Goal: Transaction & Acquisition: Purchase product/service

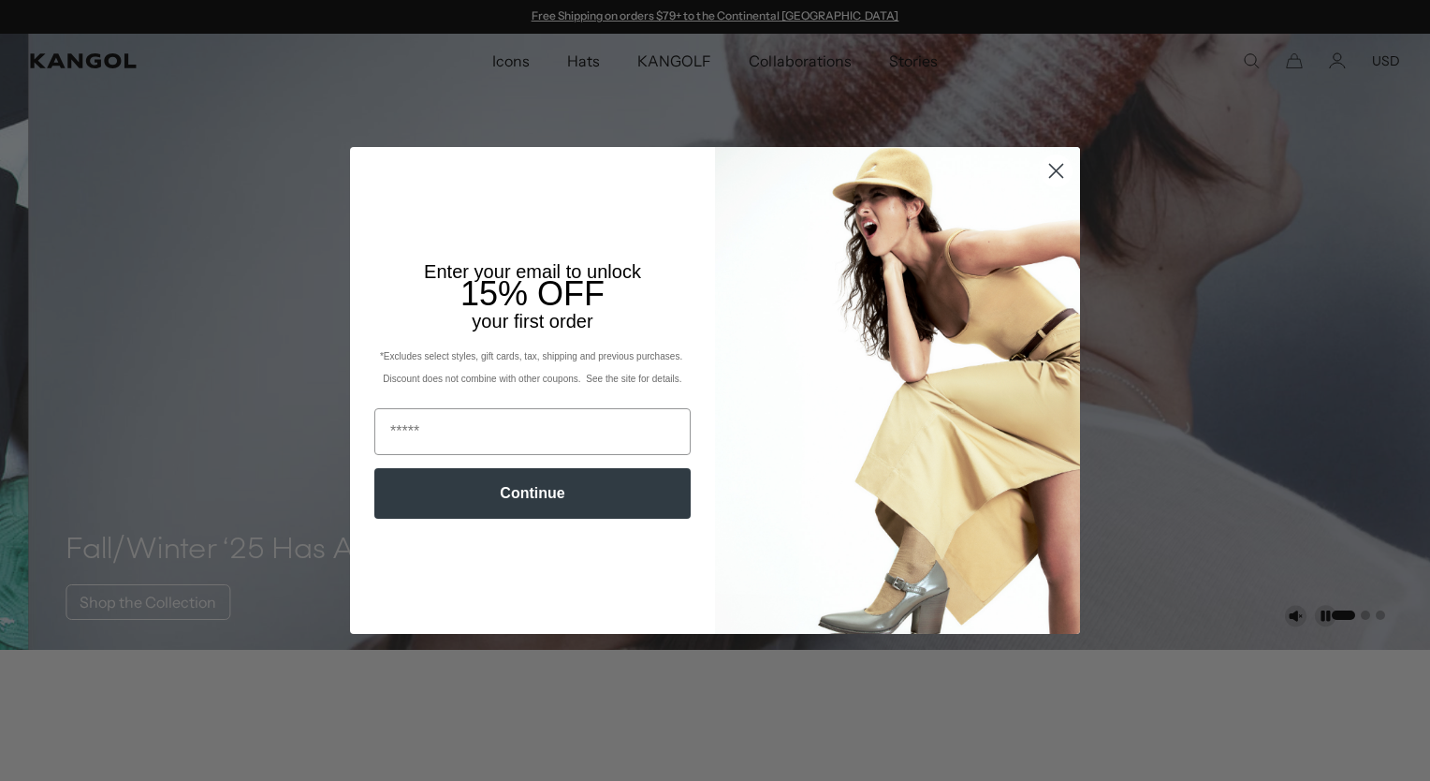
click at [1057, 169] on circle "Close dialog" at bounding box center [1056, 170] width 31 height 31
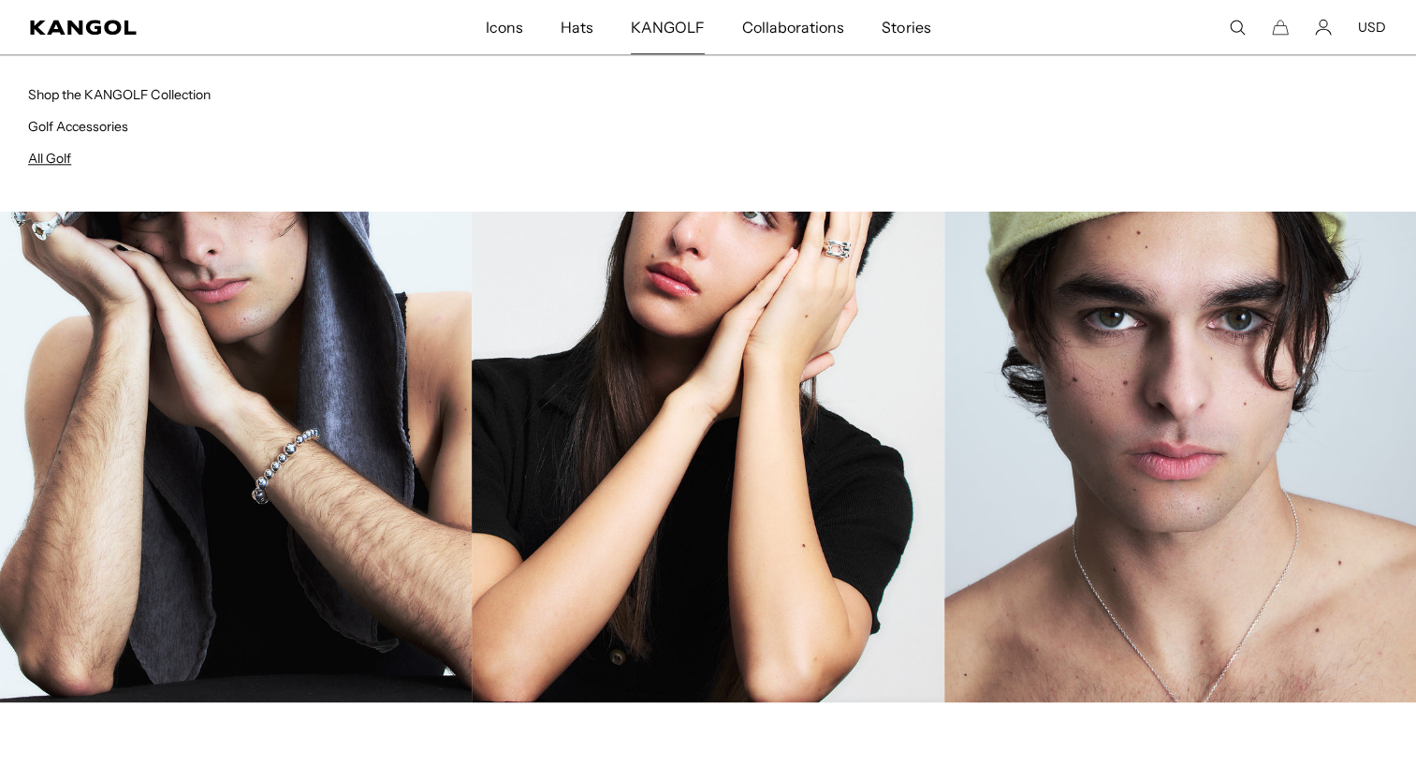
click at [48, 152] on link "All Golf" at bounding box center [49, 158] width 43 height 17
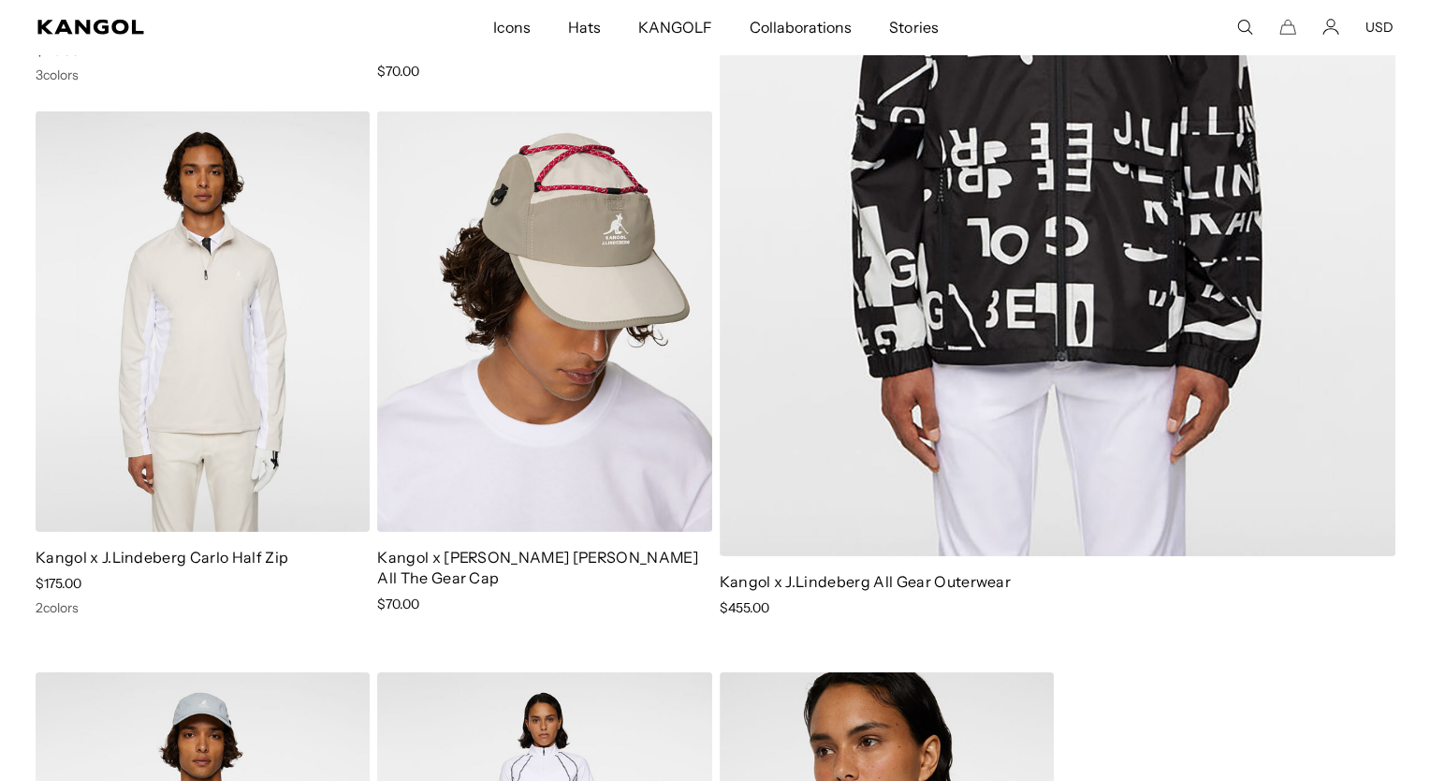
scroll to position [0, 386]
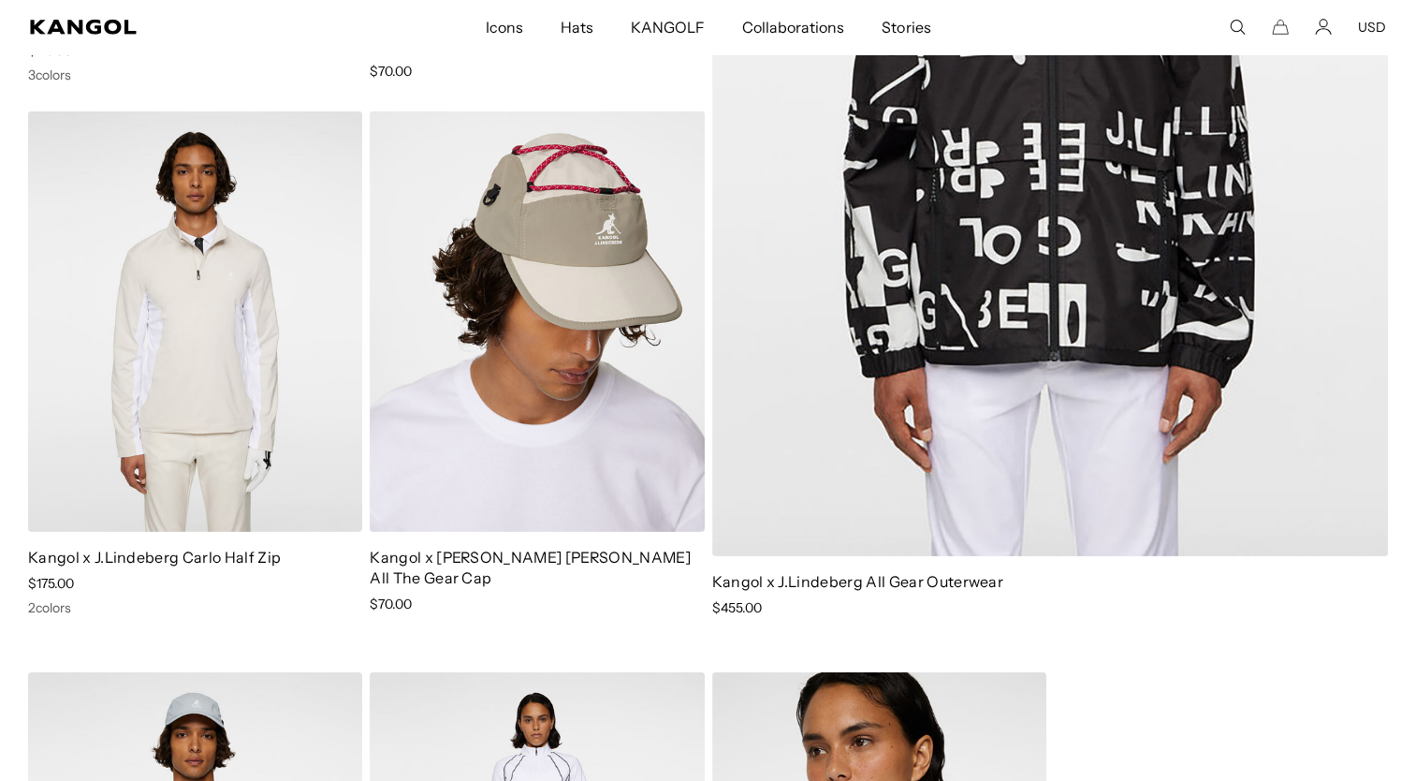
click at [1245, 33] on icon "Search here" at bounding box center [1237, 27] width 17 height 17
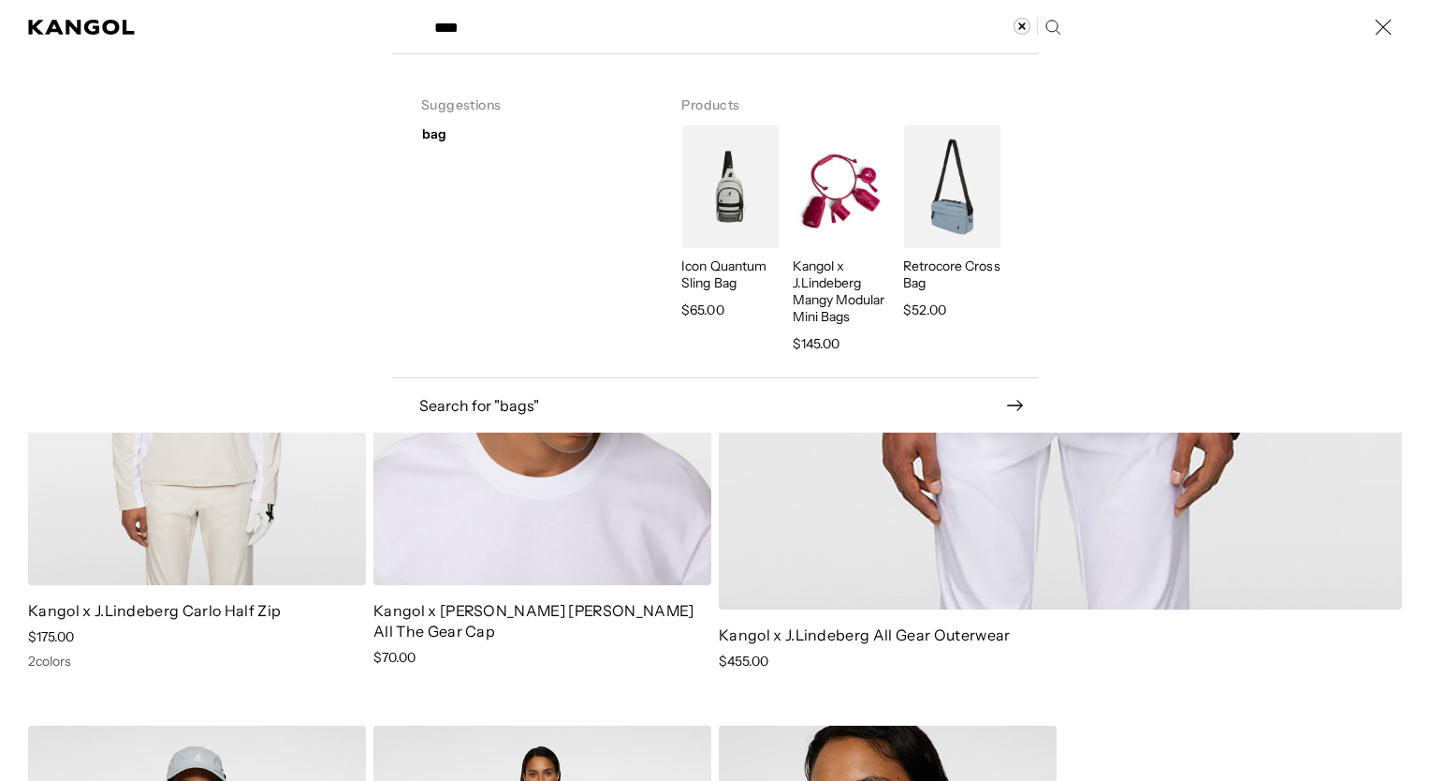
type input "****"
click at [939, 155] on img "Search here" at bounding box center [951, 186] width 97 height 123
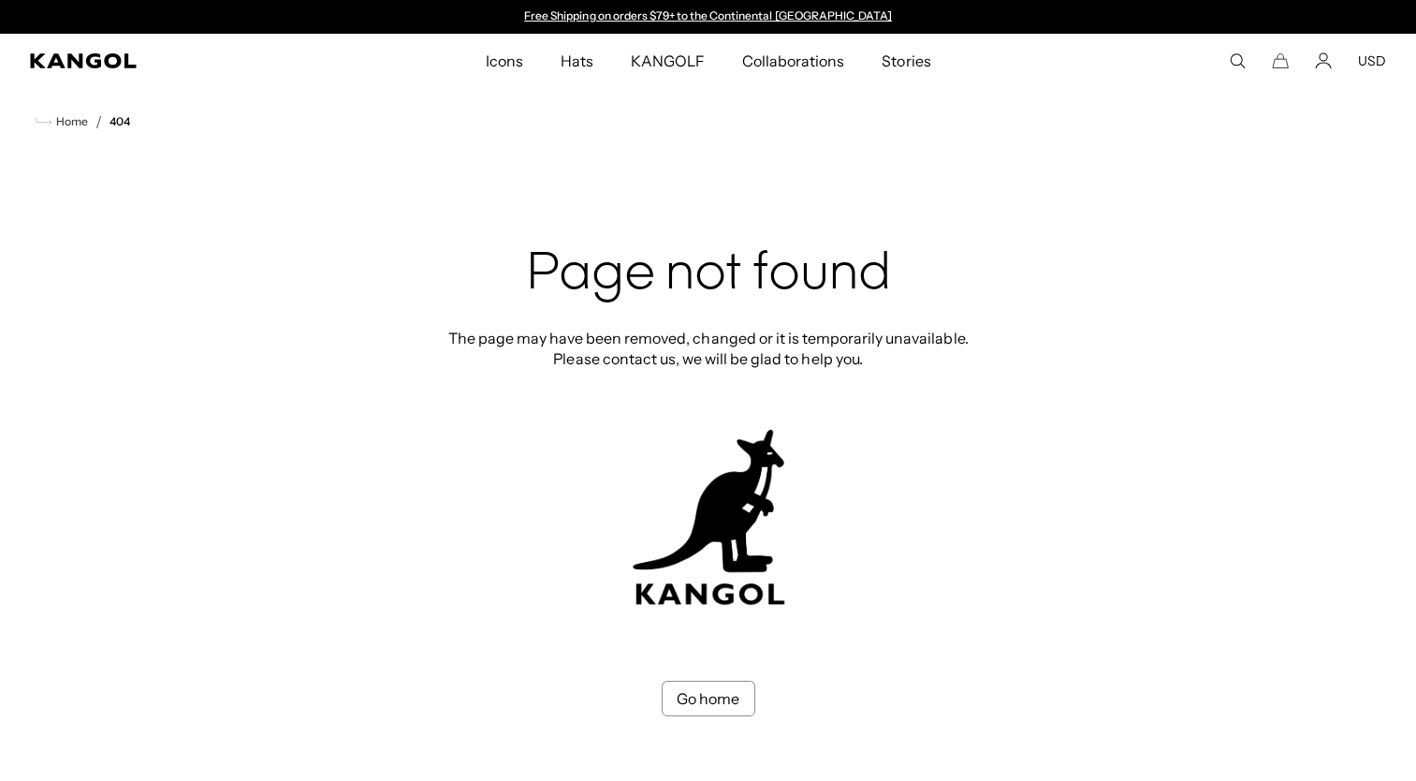
click at [1231, 62] on icon "Search here" at bounding box center [1237, 60] width 17 height 17
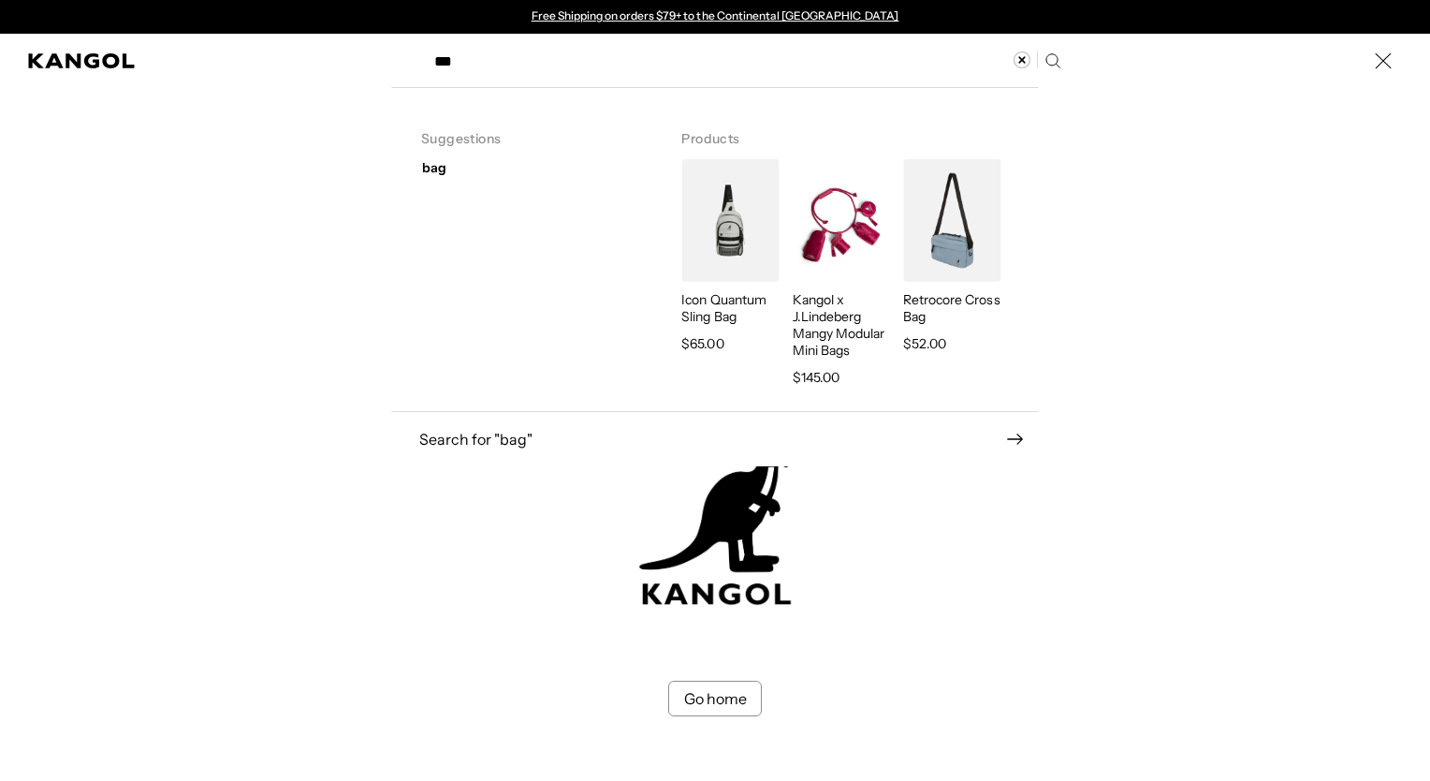
type input "***"
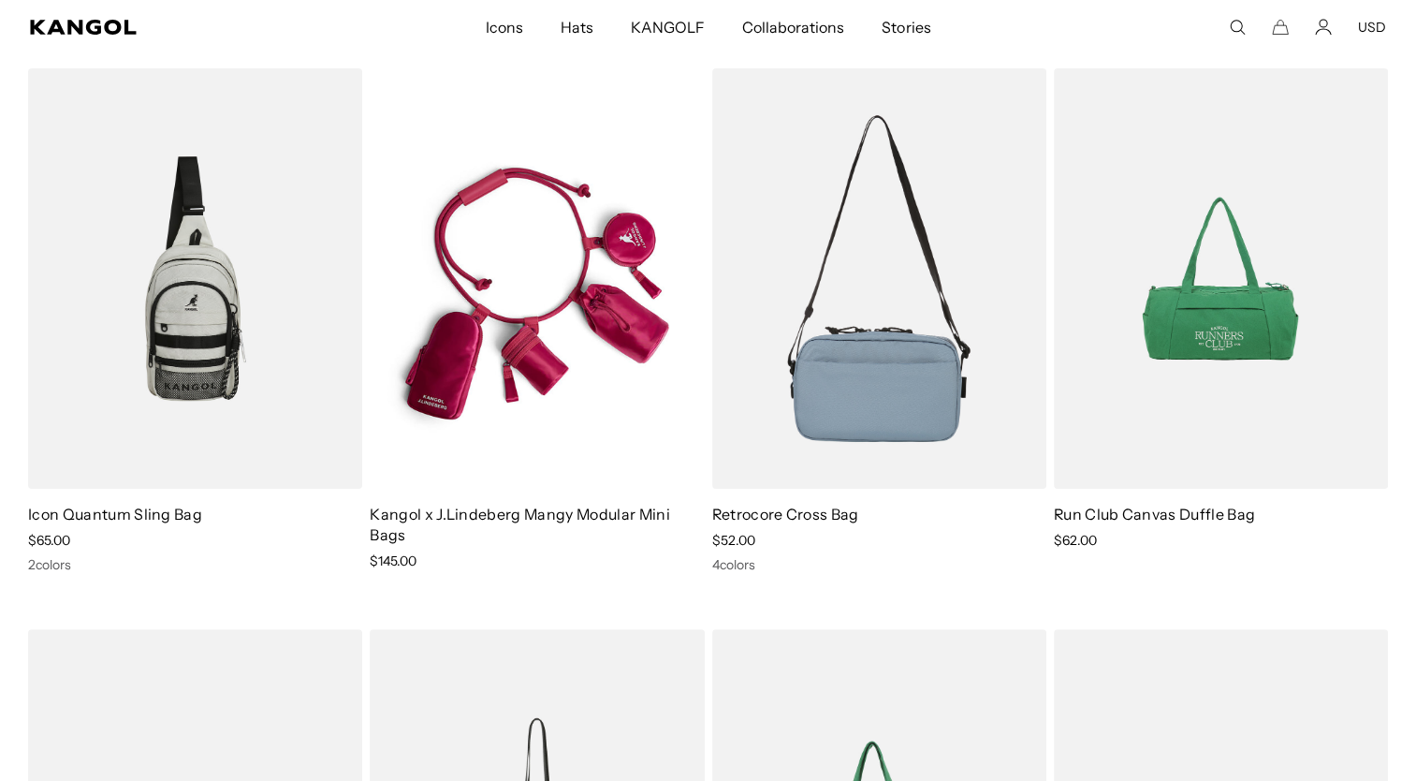
scroll to position [0, 386]
click at [891, 346] on img at bounding box center [879, 278] width 334 height 420
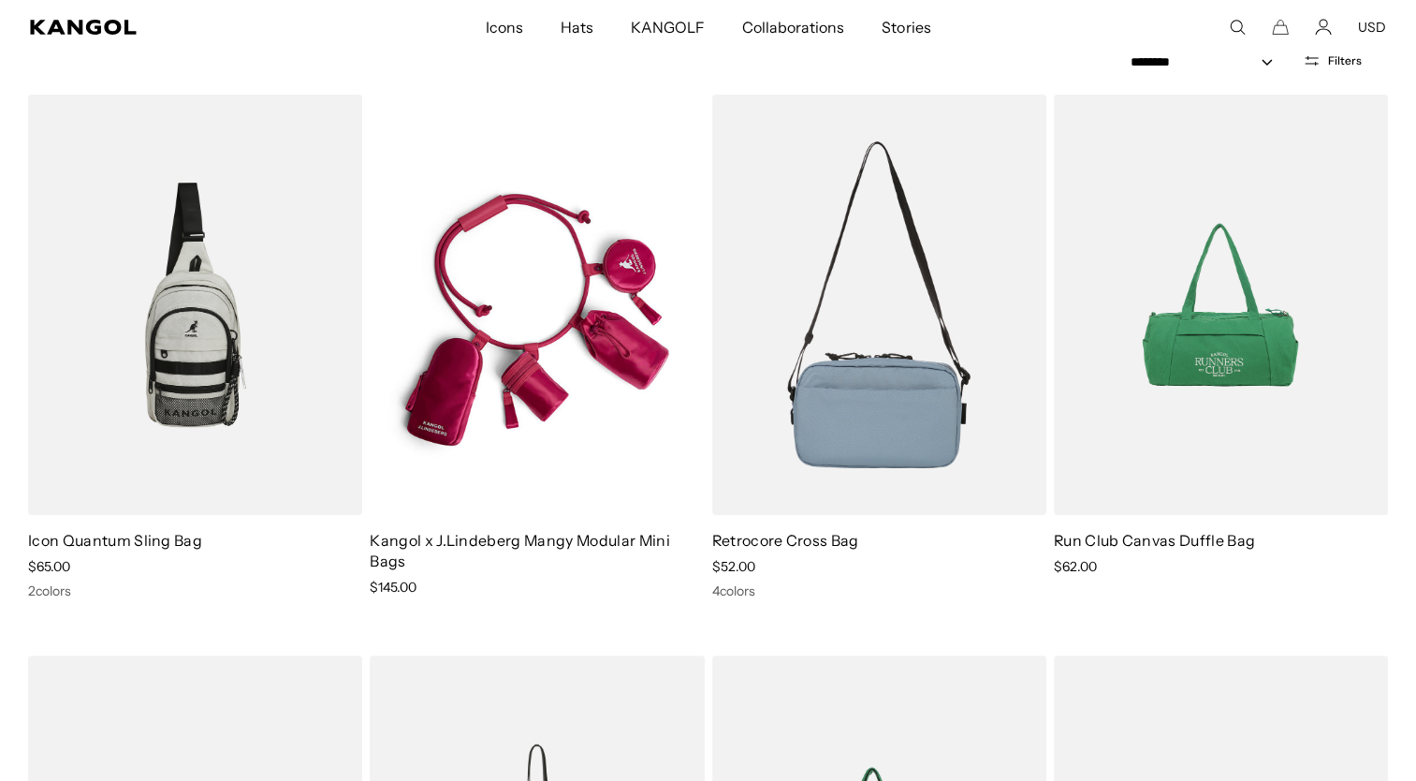
click at [738, 537] on link "Retrocore Cross Bag" at bounding box center [785, 540] width 147 height 19
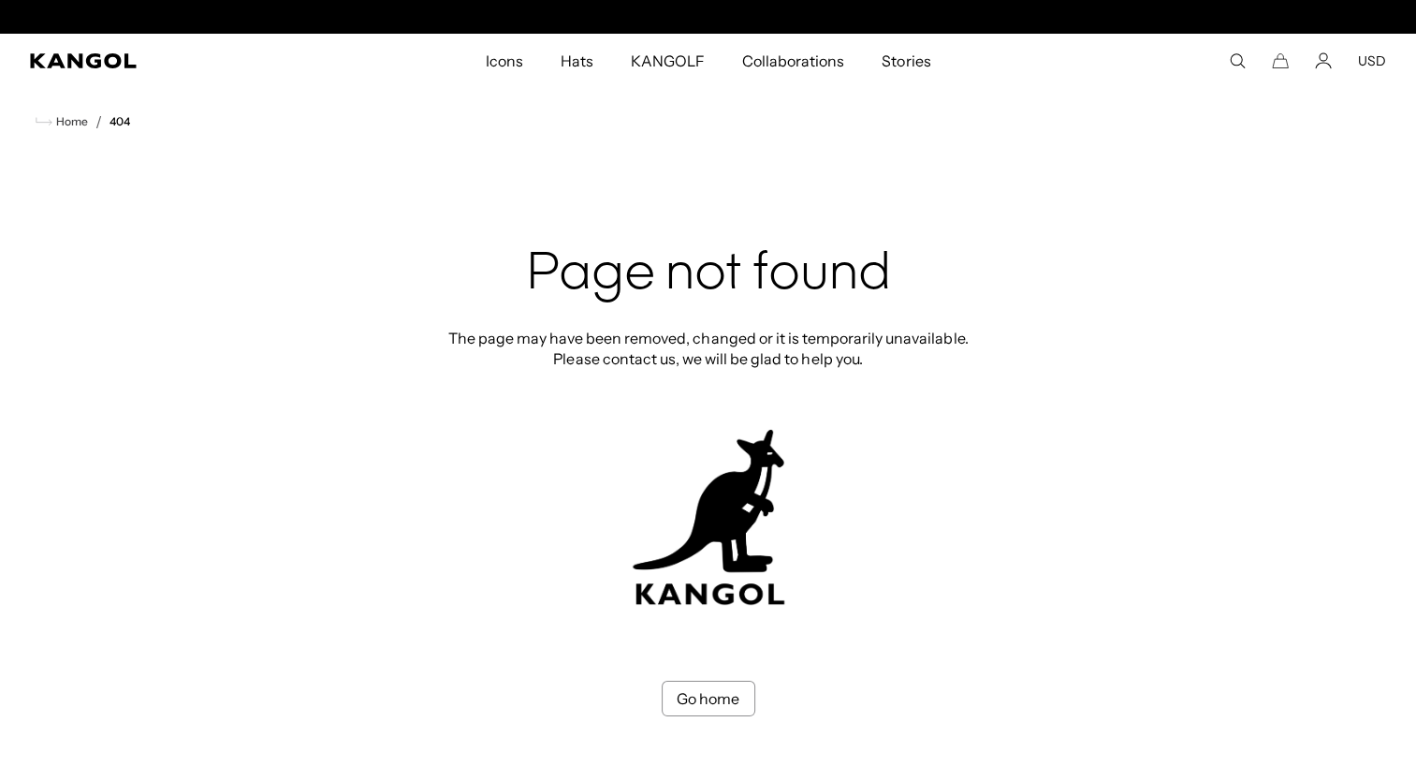
scroll to position [0, 386]
